Goal: Navigation & Orientation: Go to known website

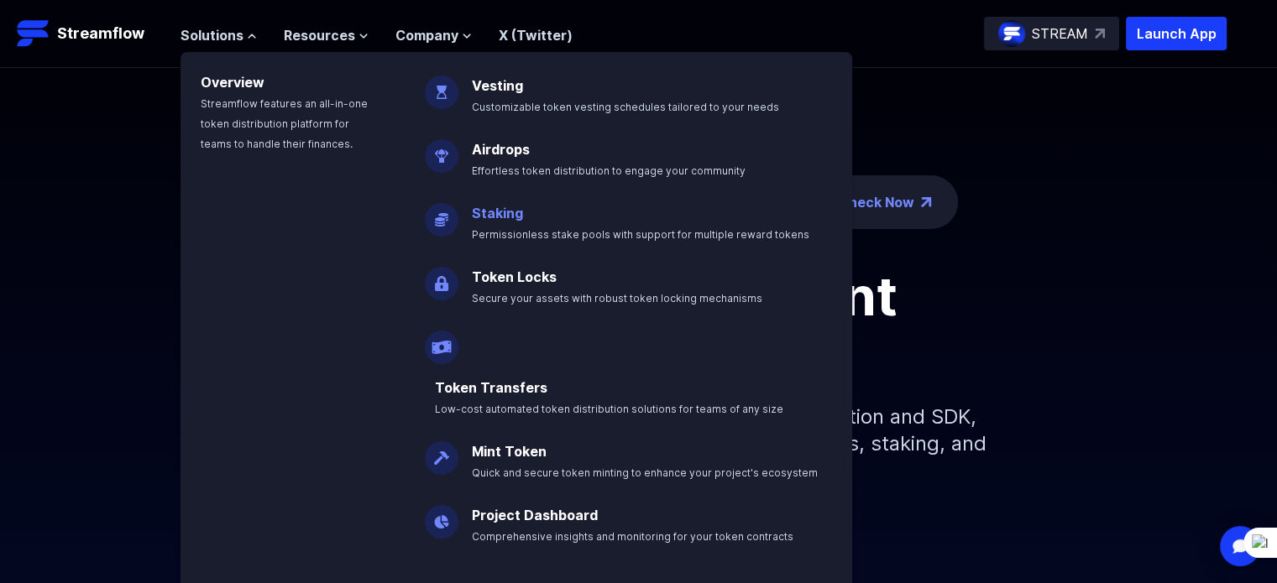
click at [495, 223] on p "Staking Permissionless stake pools with support for multiple reward tokens" at bounding box center [652, 217] width 381 height 54
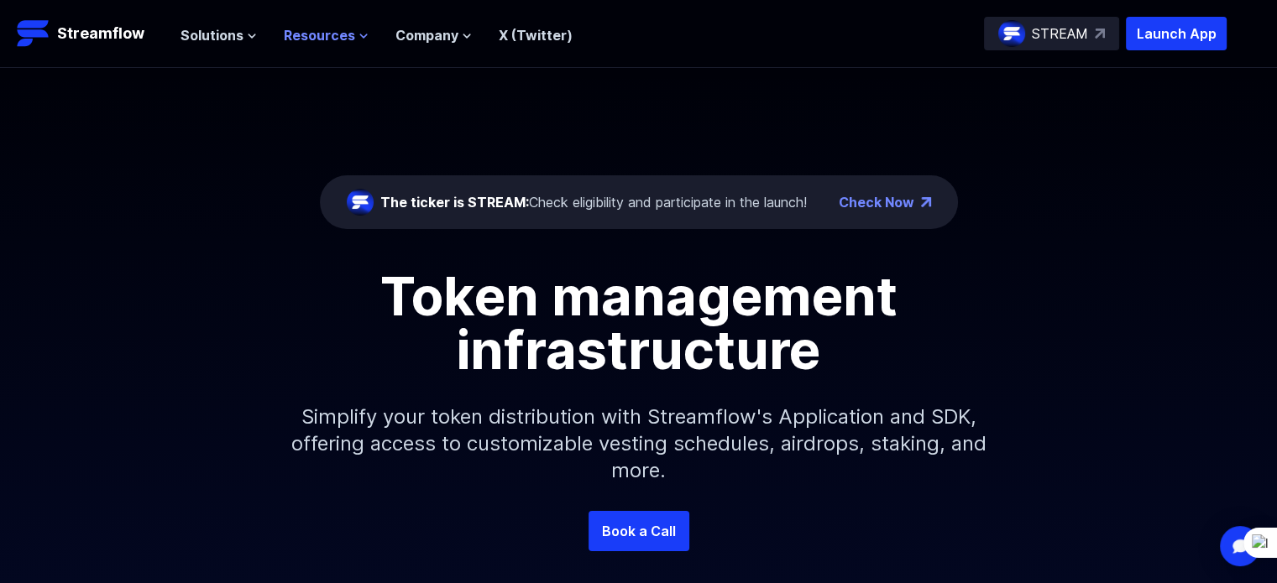
click at [358, 31] on icon at bounding box center [363, 36] width 10 height 10
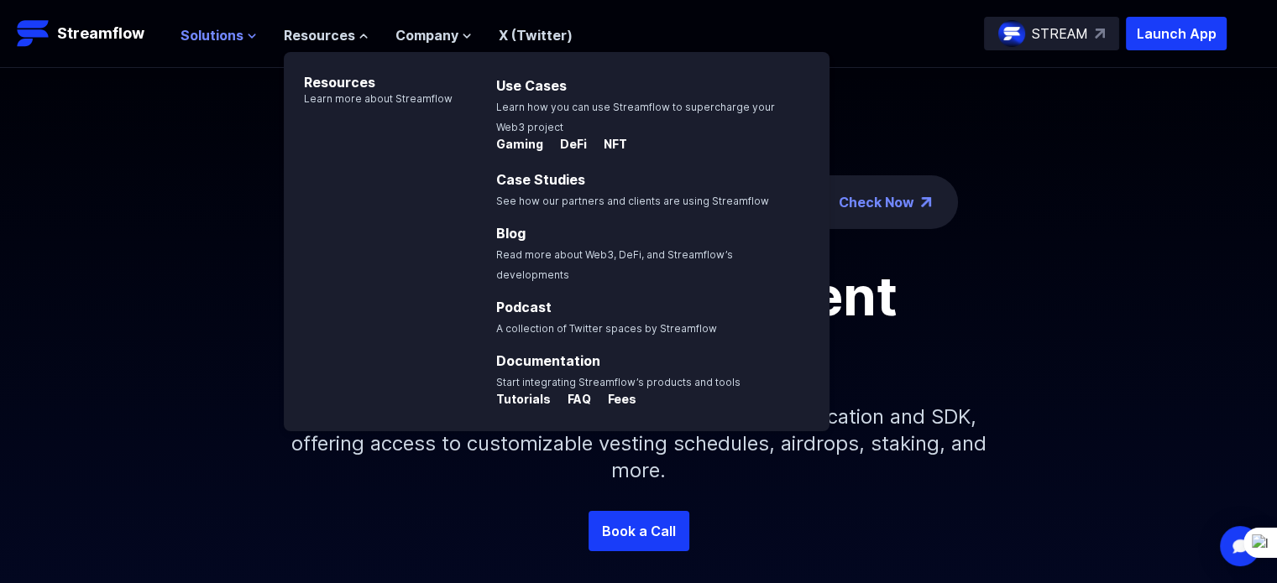
click at [240, 39] on span "Solutions" at bounding box center [211, 35] width 63 height 20
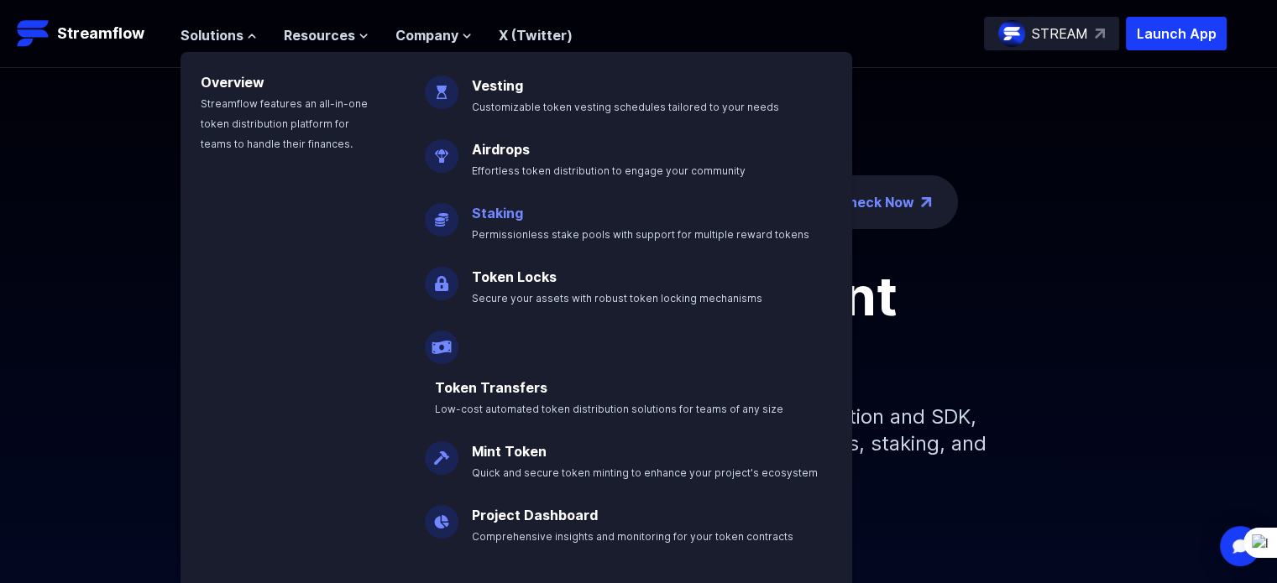
click at [498, 215] on link "Staking" at bounding box center [497, 213] width 51 height 17
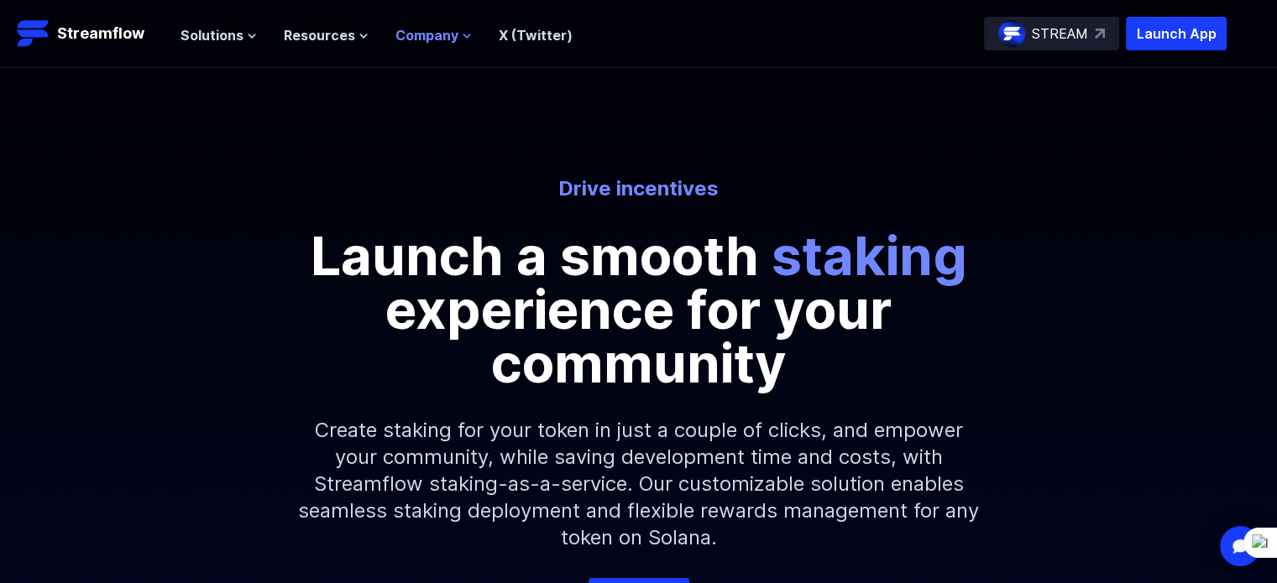
click at [462, 36] on icon at bounding box center [467, 36] width 10 height 10
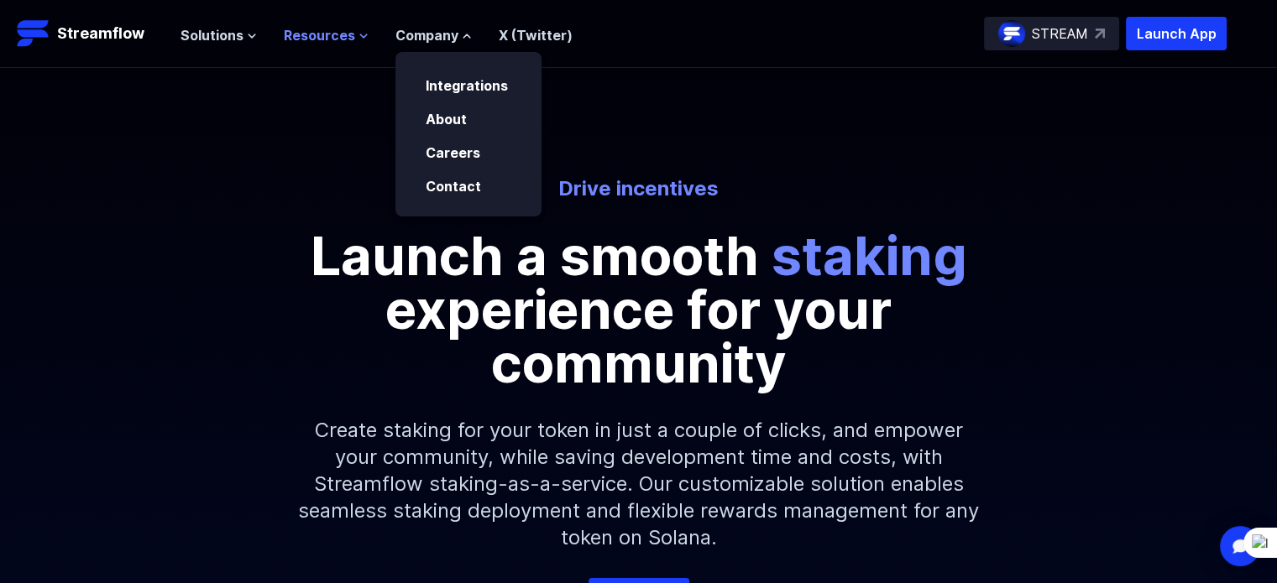
click at [358, 39] on icon at bounding box center [363, 36] width 10 height 10
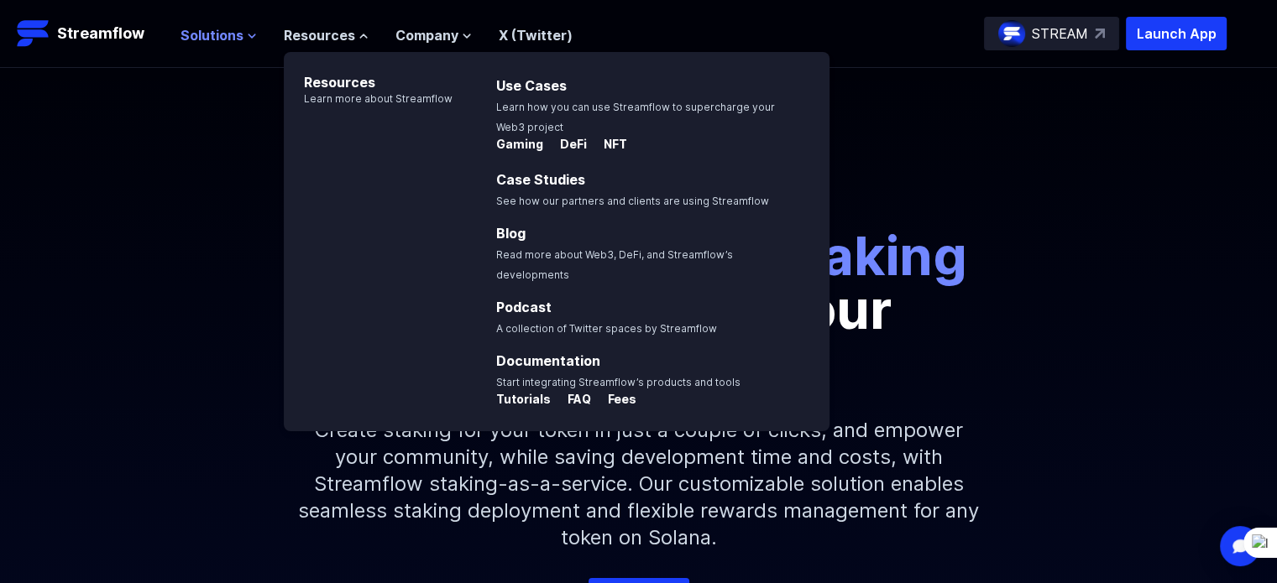
click at [249, 36] on icon at bounding box center [251, 35] width 7 height 3
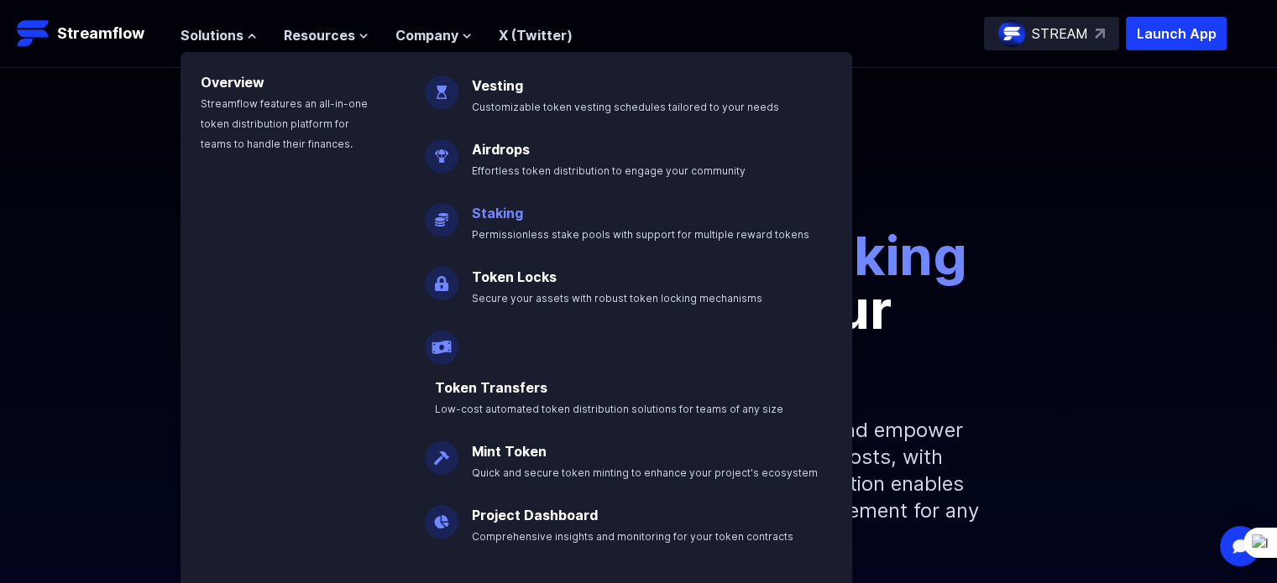
click at [501, 212] on link "Staking" at bounding box center [497, 213] width 51 height 17
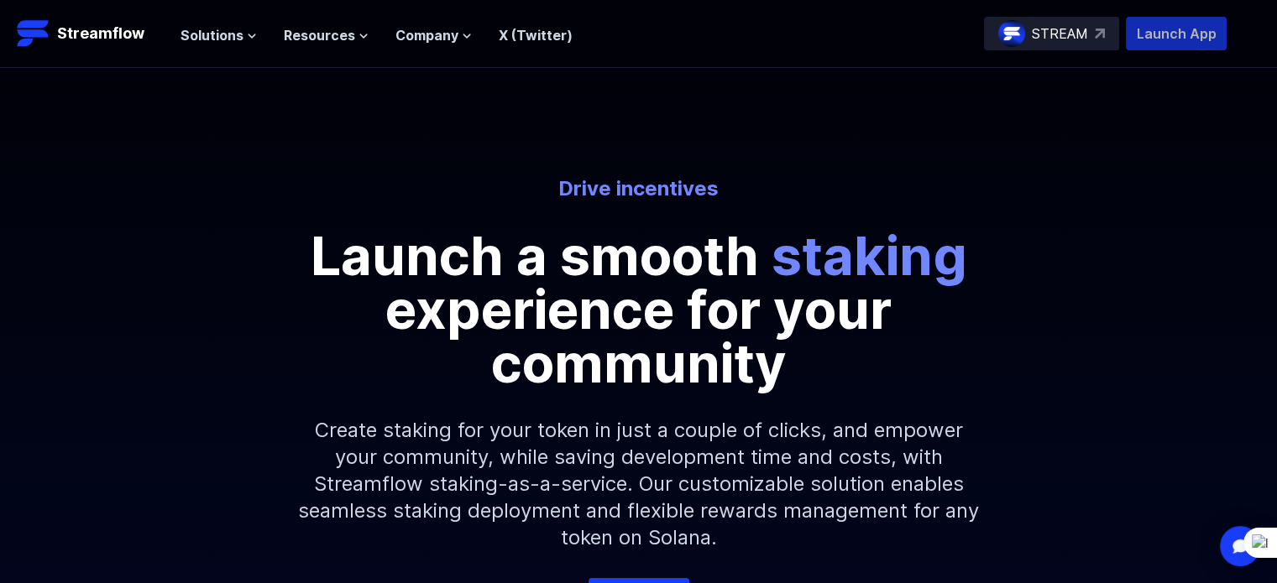
click at [1168, 31] on p "Launch App" at bounding box center [1176, 34] width 101 height 34
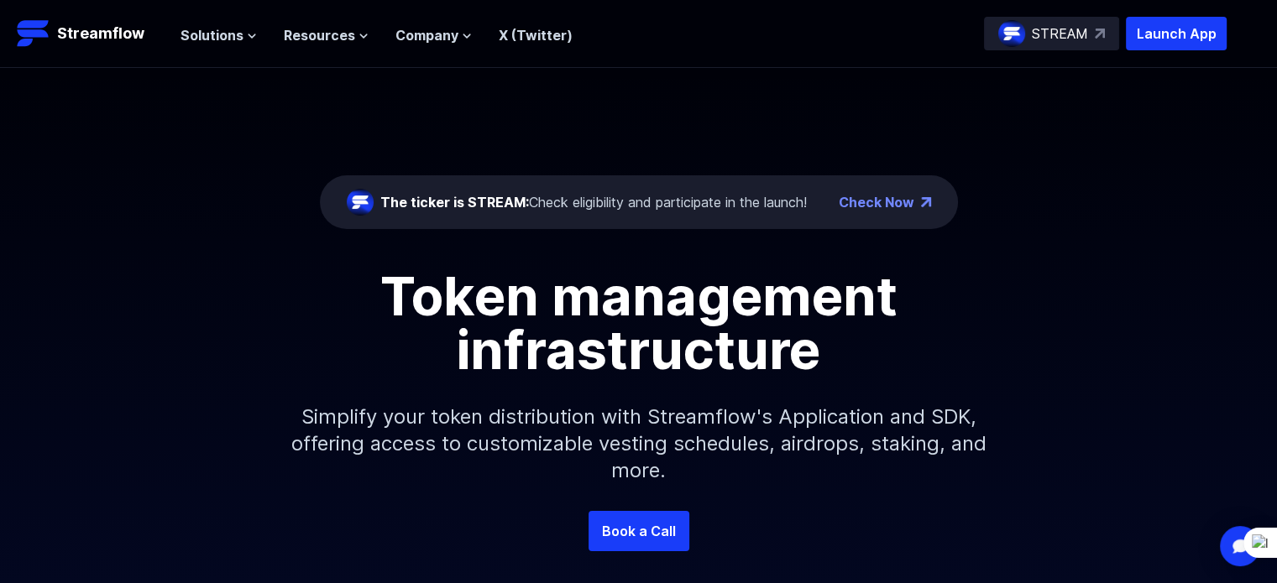
click at [878, 201] on link "Check Now" at bounding box center [877, 202] width 76 height 20
